Goal: Task Accomplishment & Management: Use online tool/utility

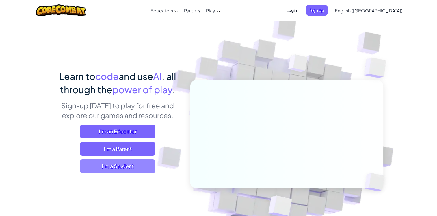
click at [120, 168] on span "I'm a Student" at bounding box center [117, 166] width 75 height 14
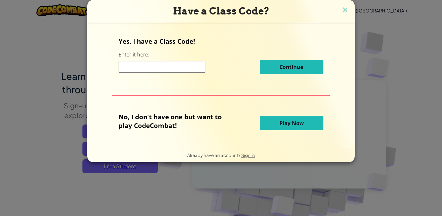
click at [152, 64] on input at bounding box center [162, 67] width 87 height 12
click at [170, 69] on input at bounding box center [162, 67] width 87 height 12
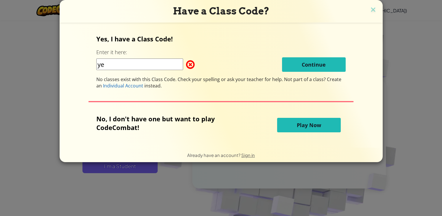
type input "y"
click at [299, 122] on span "Play Now" at bounding box center [309, 124] width 24 height 7
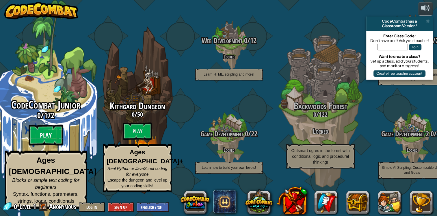
click at [48, 141] on btn "Play" at bounding box center [46, 135] width 35 height 21
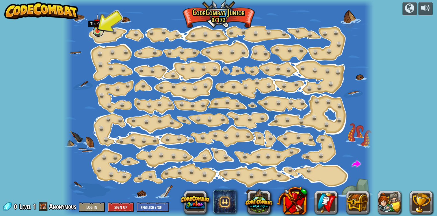
click at [99, 32] on link at bounding box center [99, 31] width 12 height 12
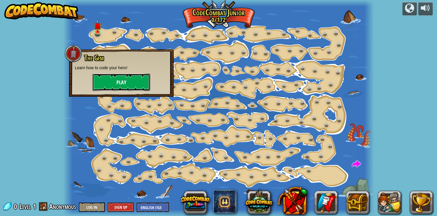
click at [124, 82] on button "Play" at bounding box center [122, 81] width 58 height 17
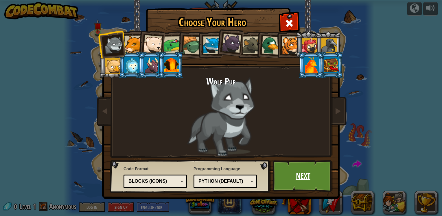
click at [307, 175] on link "Next" at bounding box center [303, 176] width 60 height 32
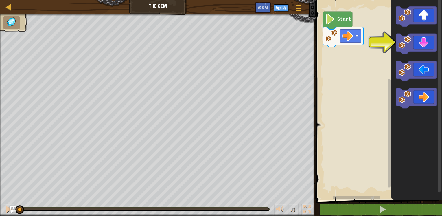
click at [376, 39] on rect "Blockly Workspace" at bounding box center [378, 98] width 128 height 202
click at [407, 47] on image "Blockly Workspace" at bounding box center [404, 42] width 13 height 13
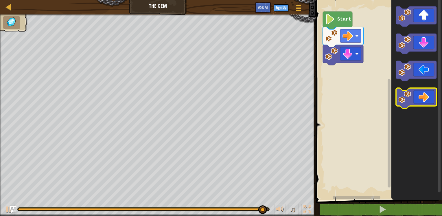
click at [418, 92] on icon "Blockly Workspace" at bounding box center [416, 98] width 40 height 20
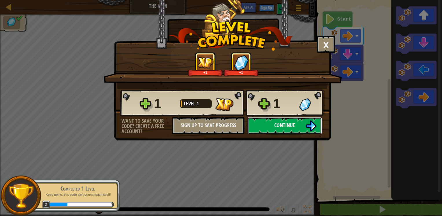
click at [311, 126] on img at bounding box center [310, 125] width 11 height 11
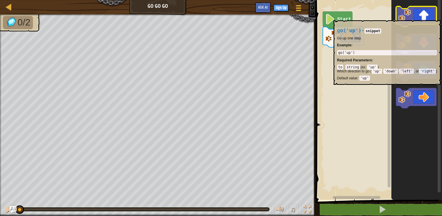
click at [413, 17] on icon "Blockly Workspace" at bounding box center [416, 16] width 40 height 20
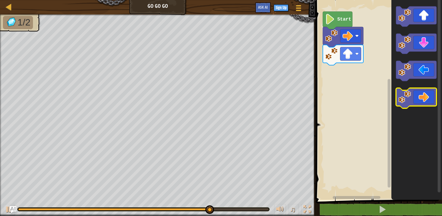
click at [420, 104] on icon "Blockly Workspace" at bounding box center [416, 98] width 40 height 20
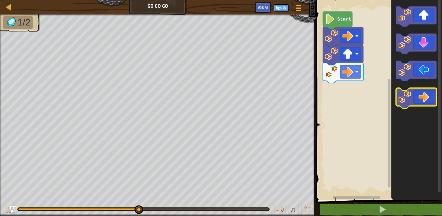
click at [420, 104] on icon "Blockly Workspace" at bounding box center [416, 98] width 40 height 20
